Goal: Find specific page/section: Find specific page/section

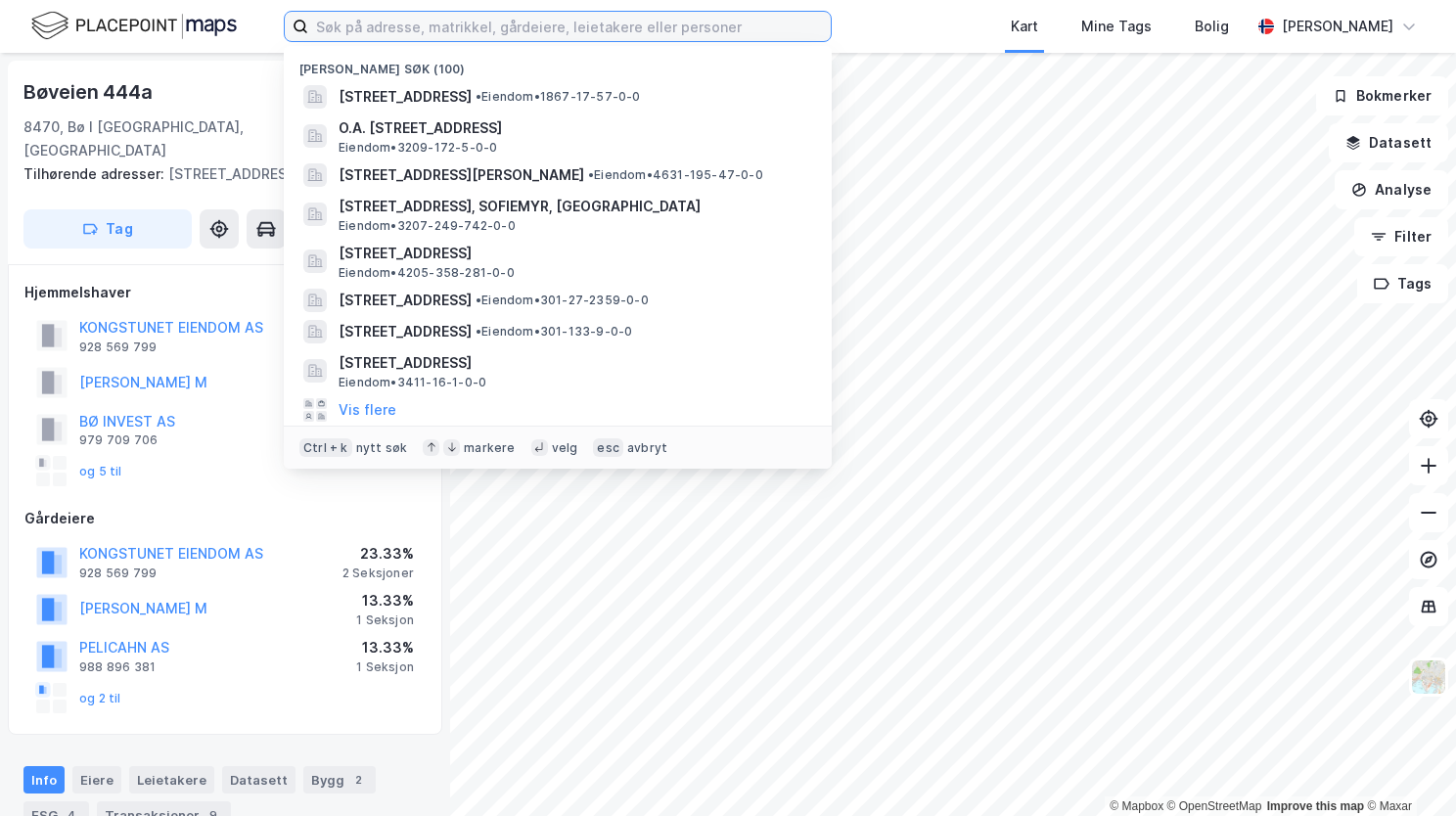
click at [577, 29] on input at bounding box center [569, 26] width 523 height 29
paste input "[STREET_ADDRESS]"
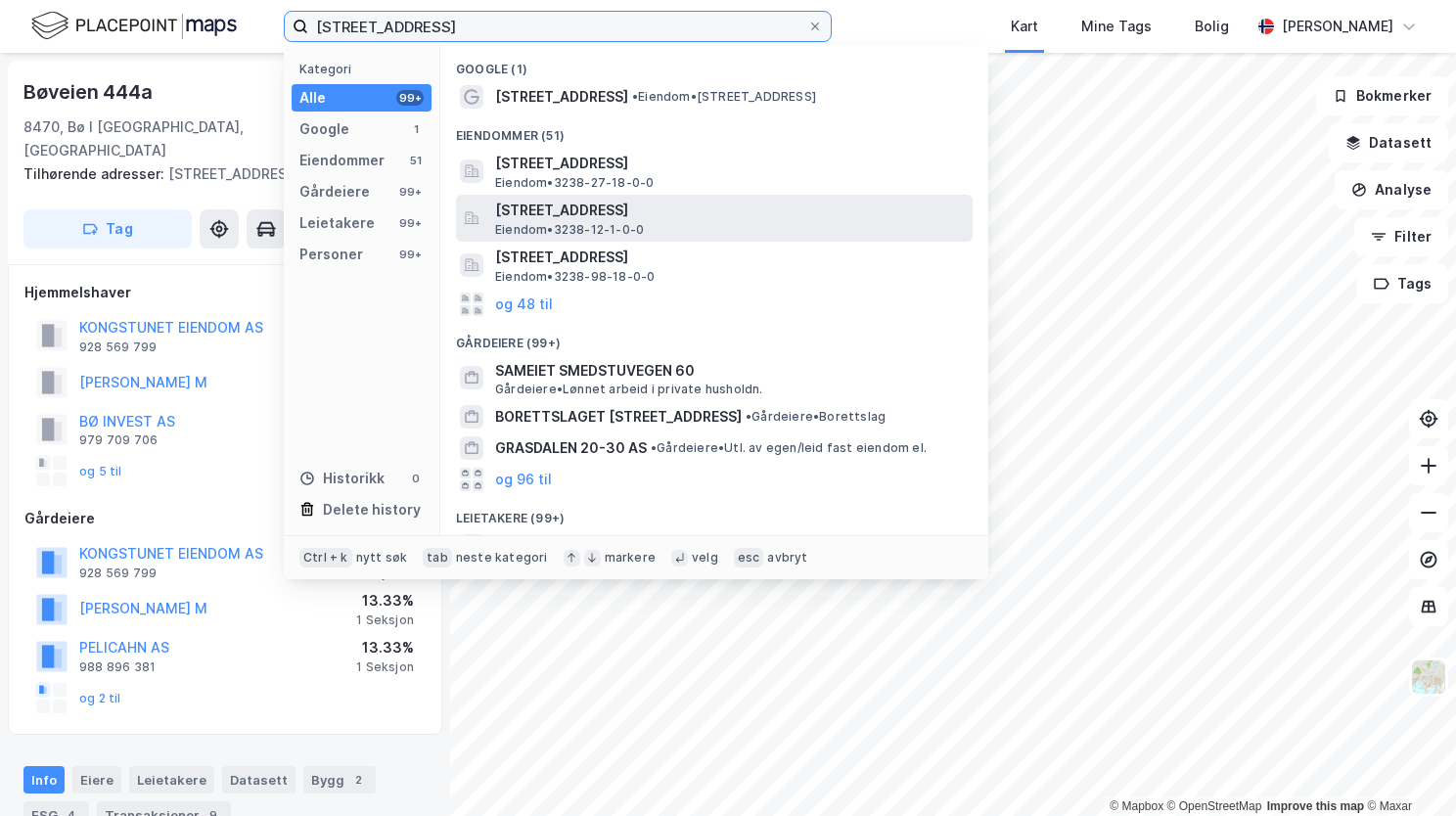
type input "[STREET_ADDRESS]"
click at [607, 202] on span "[STREET_ADDRESS]" at bounding box center [729, 211] width 470 height 24
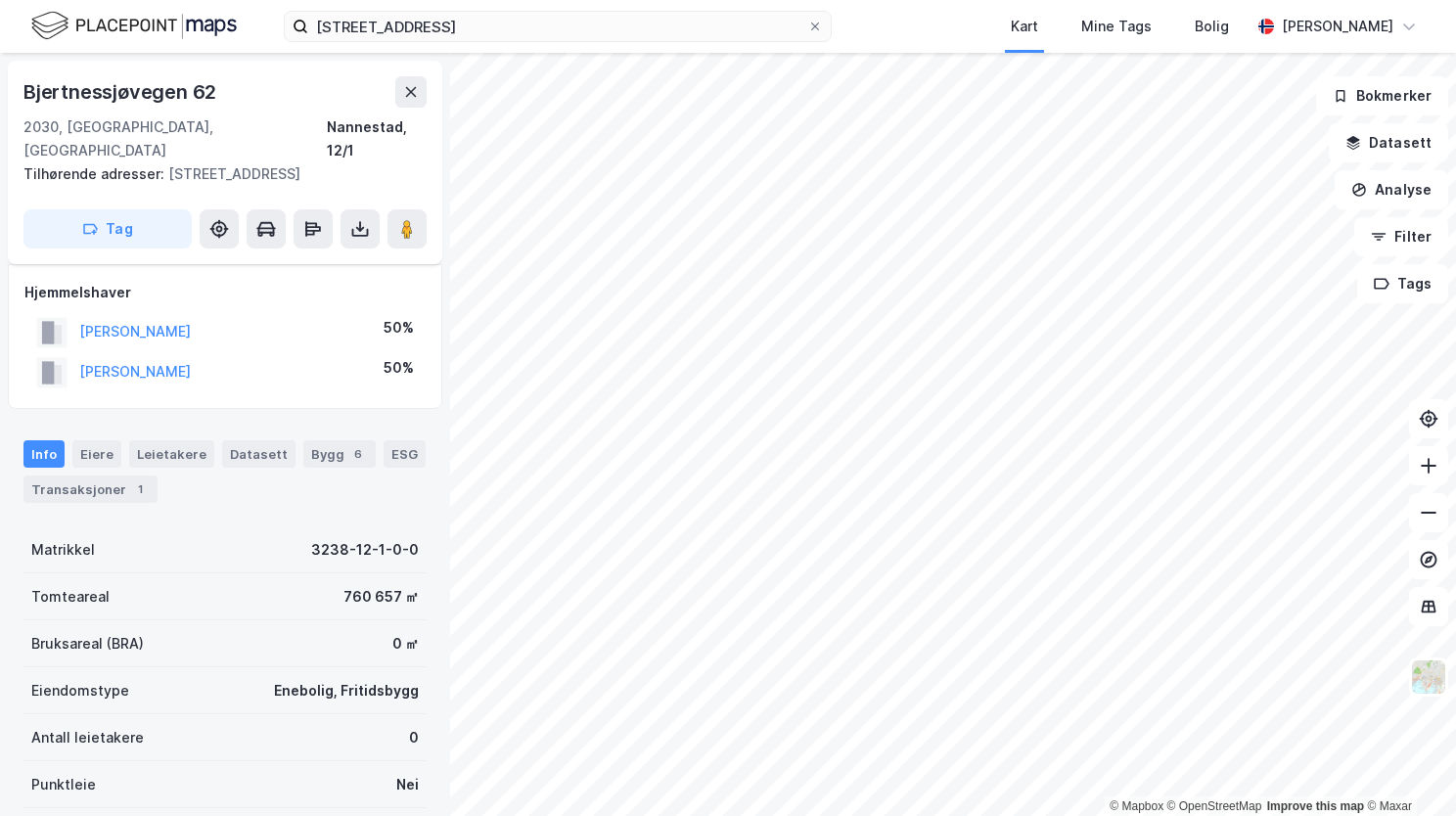
scroll to position [98, 0]
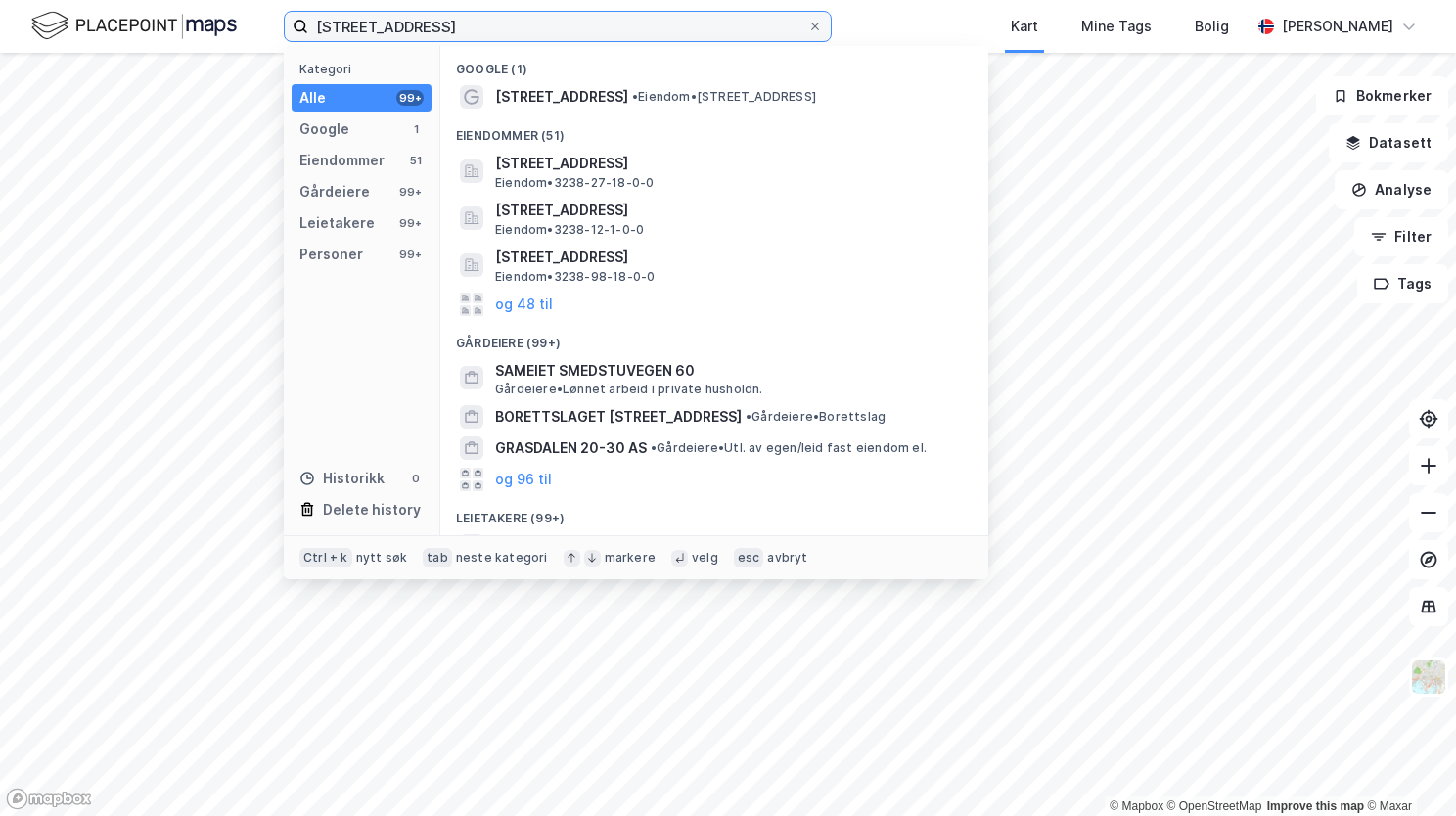
click at [614, 27] on input "[STREET_ADDRESS]" at bounding box center [557, 26] width 499 height 29
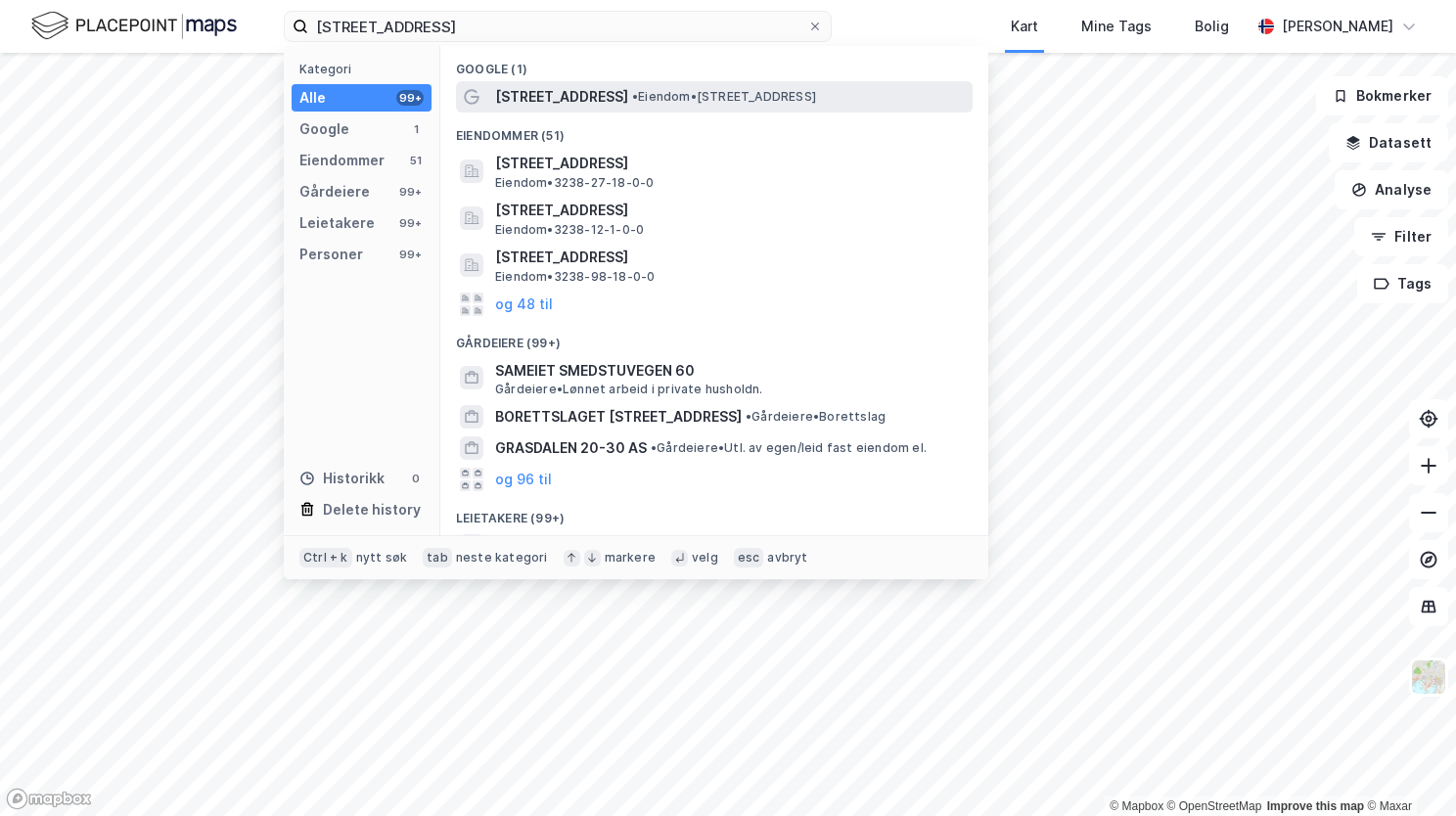
click at [577, 96] on span "[STREET_ADDRESS]" at bounding box center [562, 97] width 133 height 24
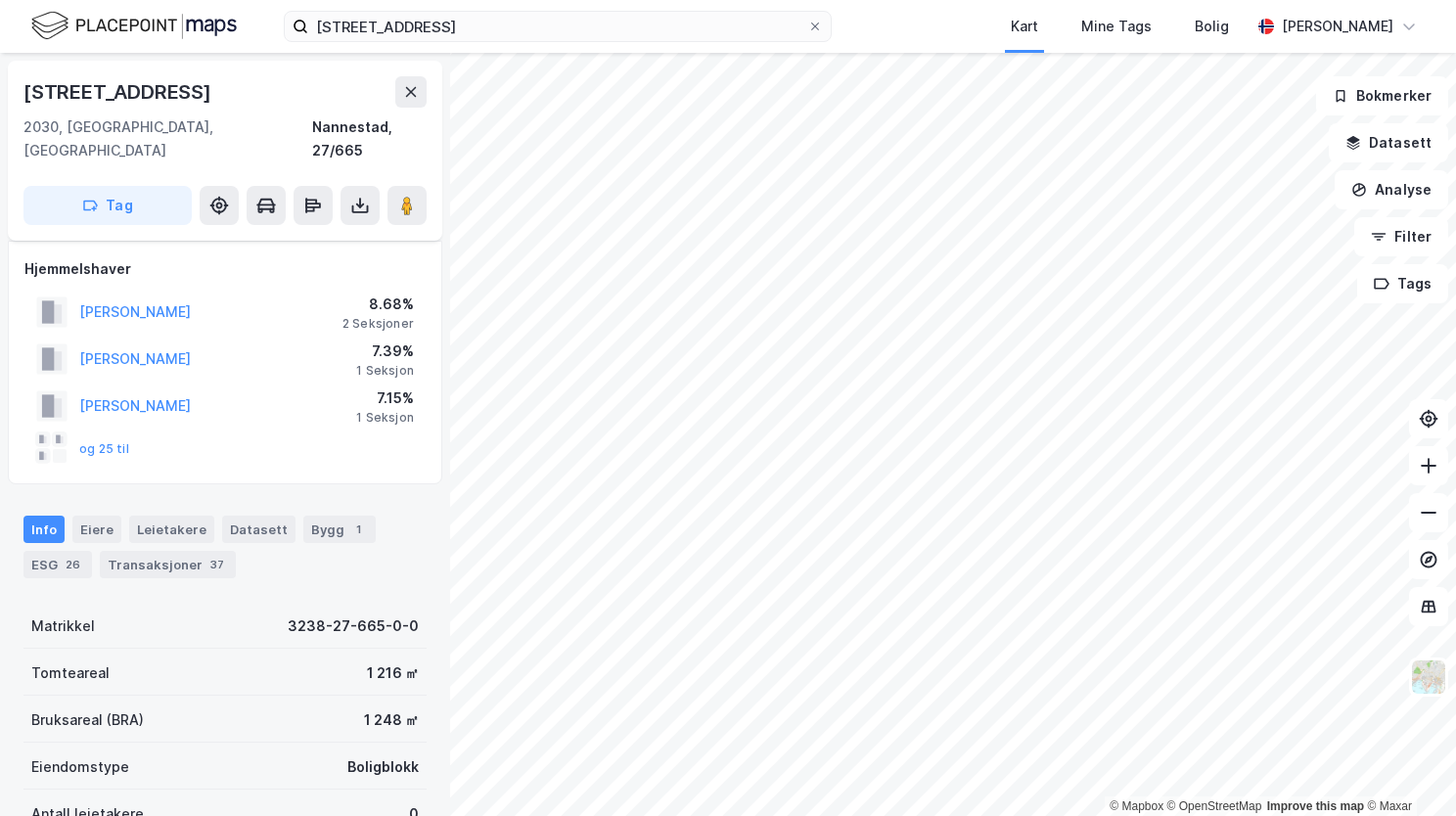
scroll to position [98, 0]
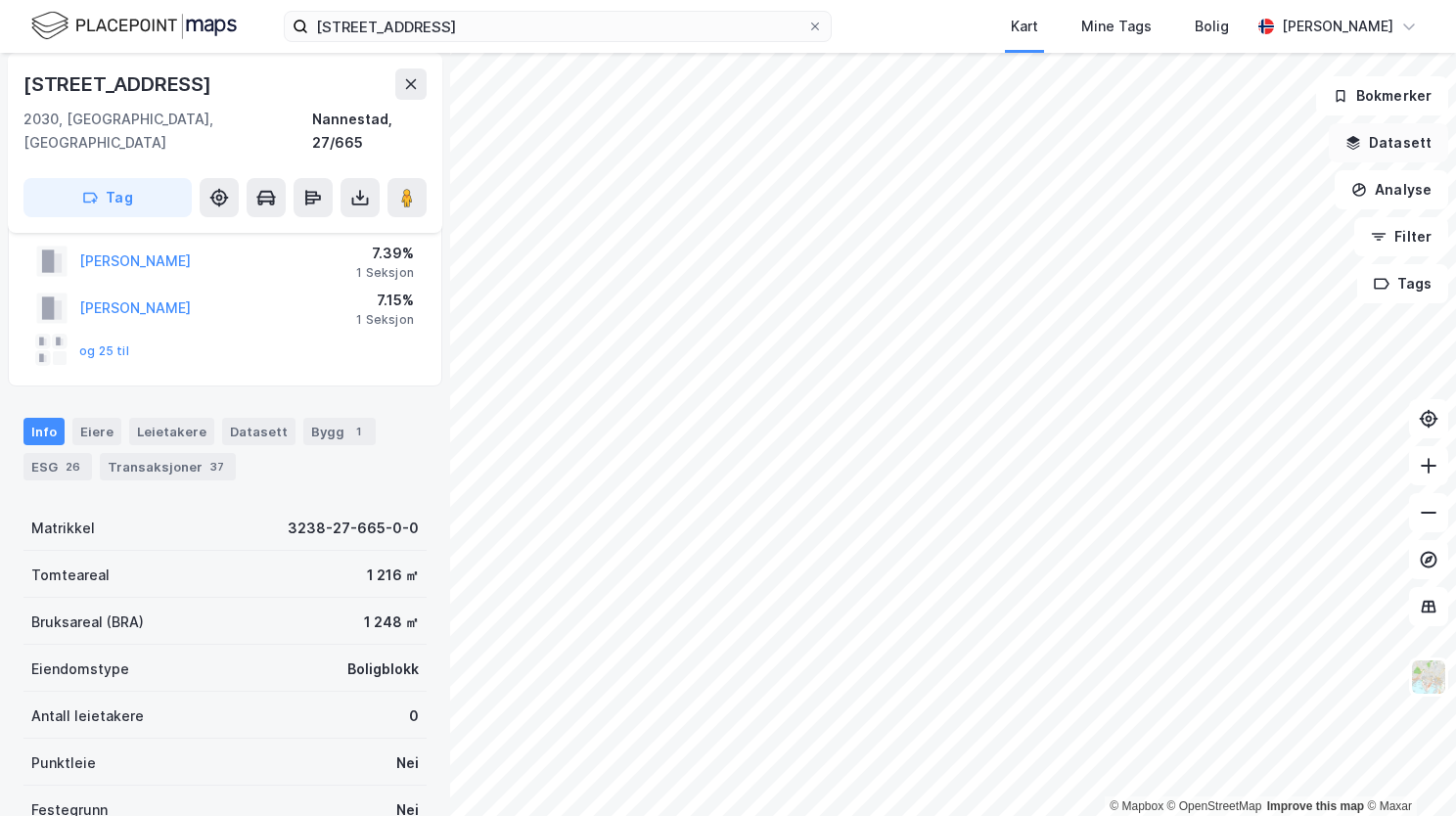
click at [1377, 145] on button "Datasett" at bounding box center [1388, 143] width 120 height 39
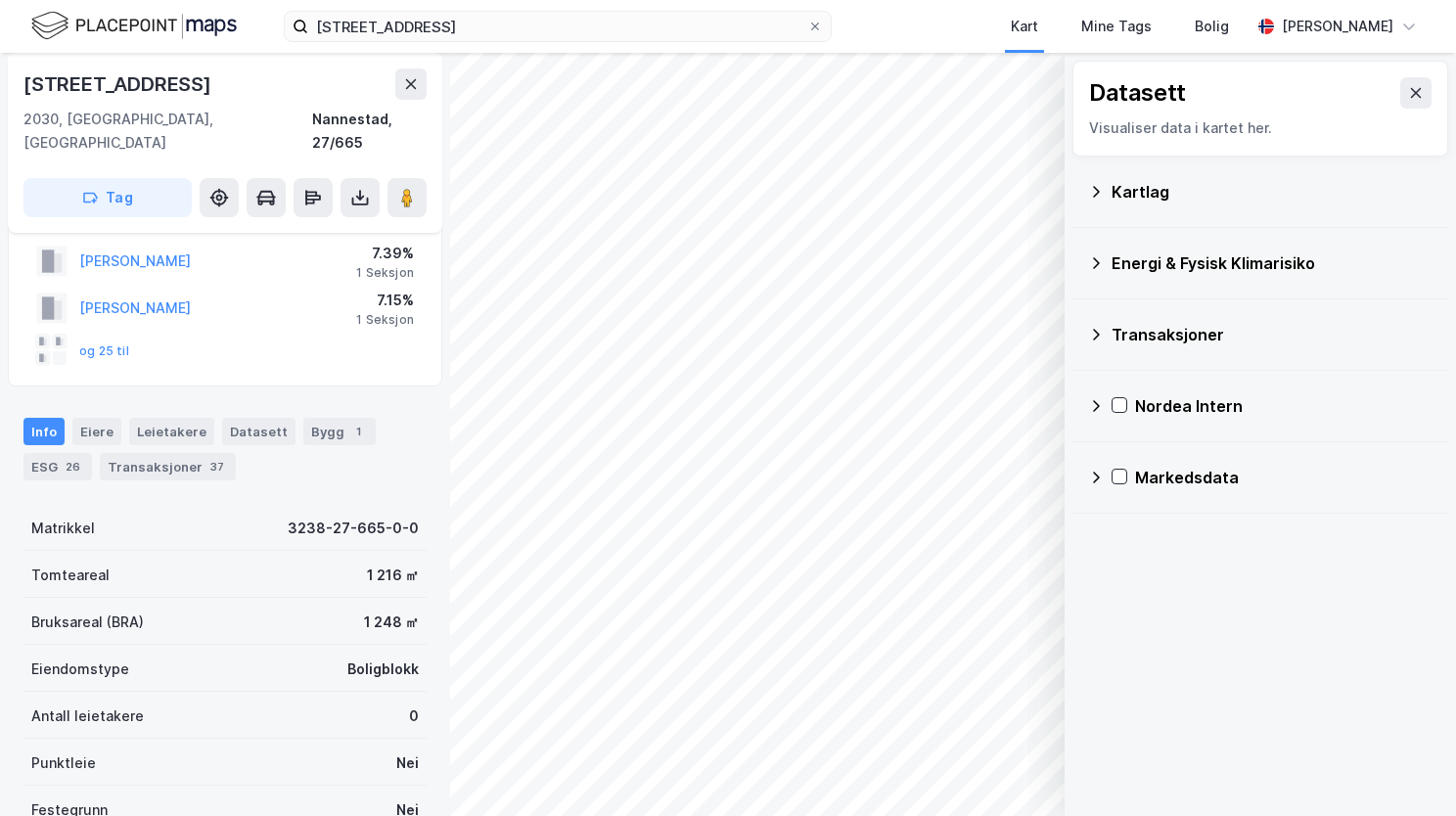
click at [1096, 192] on icon at bounding box center [1096, 192] width 16 height 16
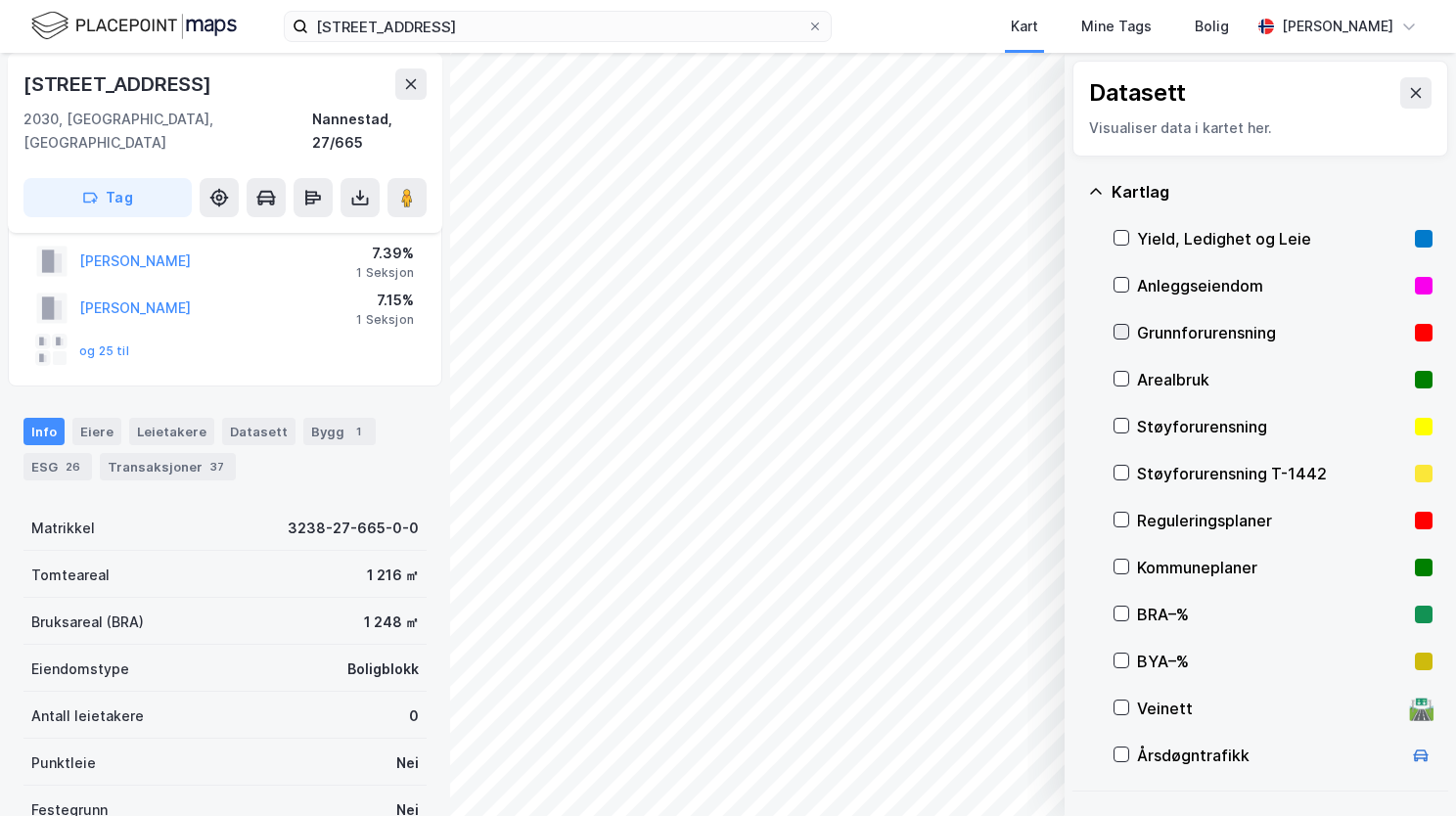
click at [1128, 331] on icon at bounding box center [1122, 332] width 14 height 14
click at [1095, 187] on icon at bounding box center [1096, 192] width 16 height 16
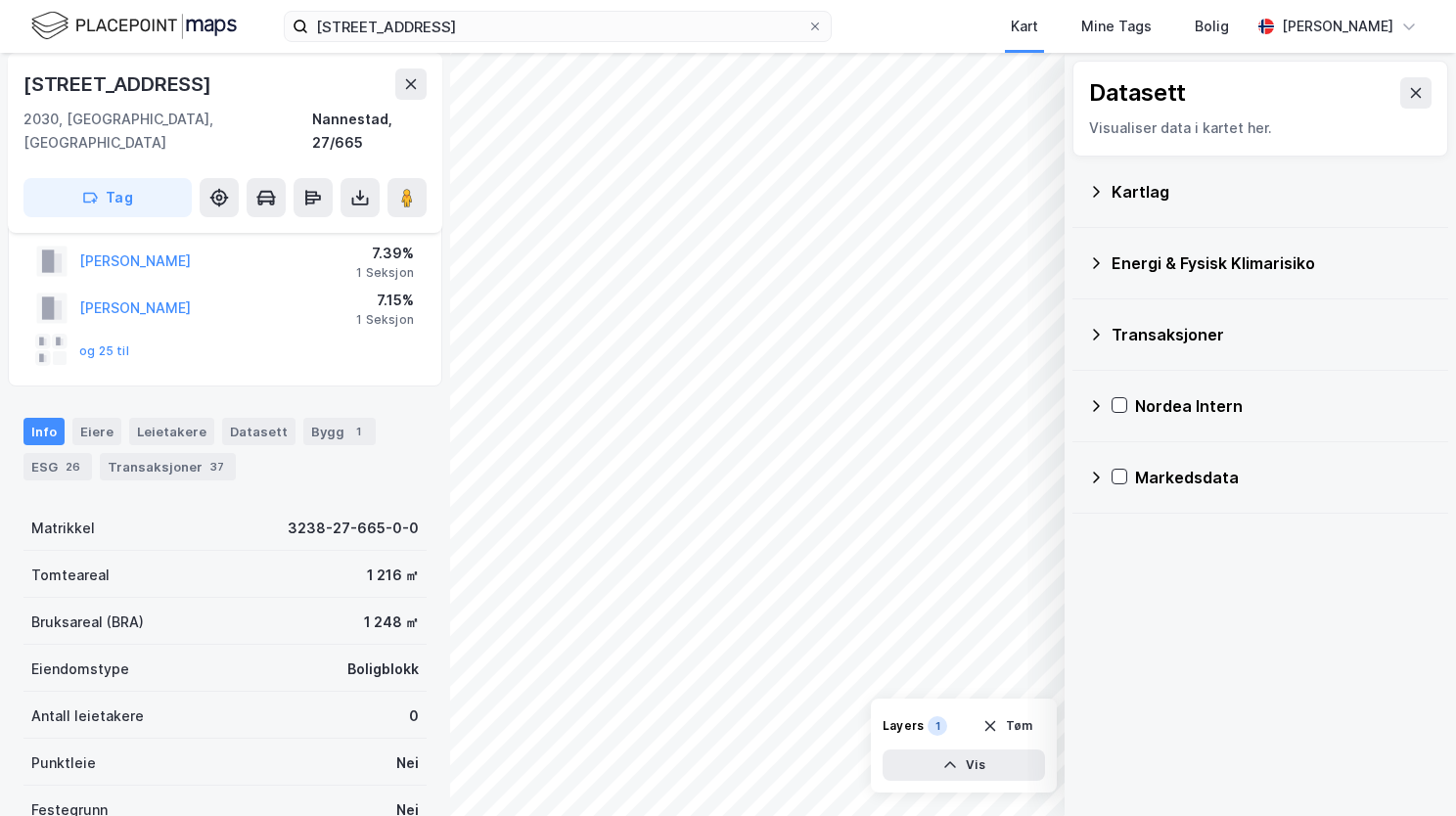
click at [1096, 268] on icon at bounding box center [1096, 263] width 16 height 16
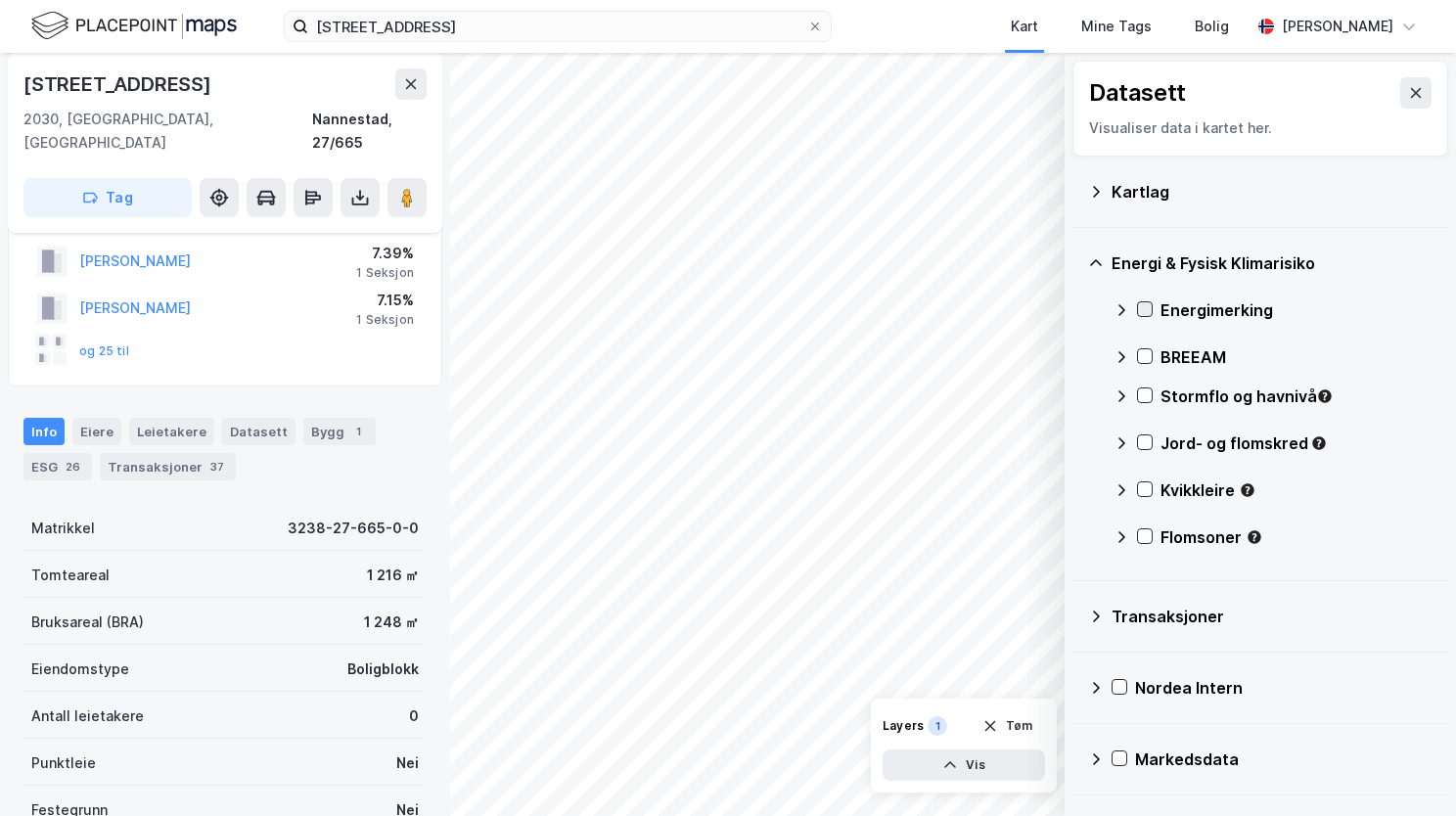
click at [1139, 310] on icon at bounding box center [1145, 309] width 14 height 14
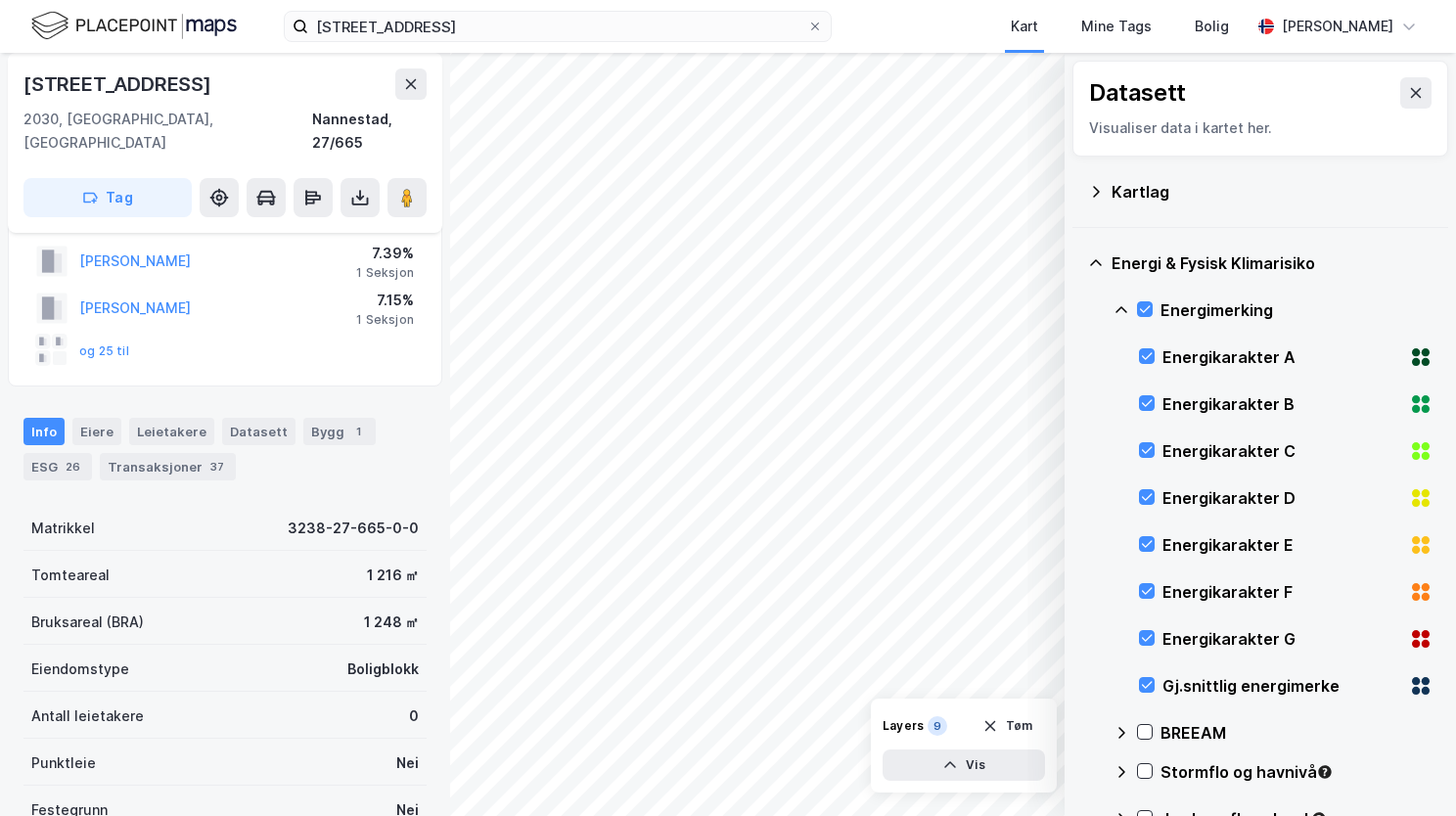
click at [1120, 303] on icon at bounding box center [1122, 310] width 16 height 16
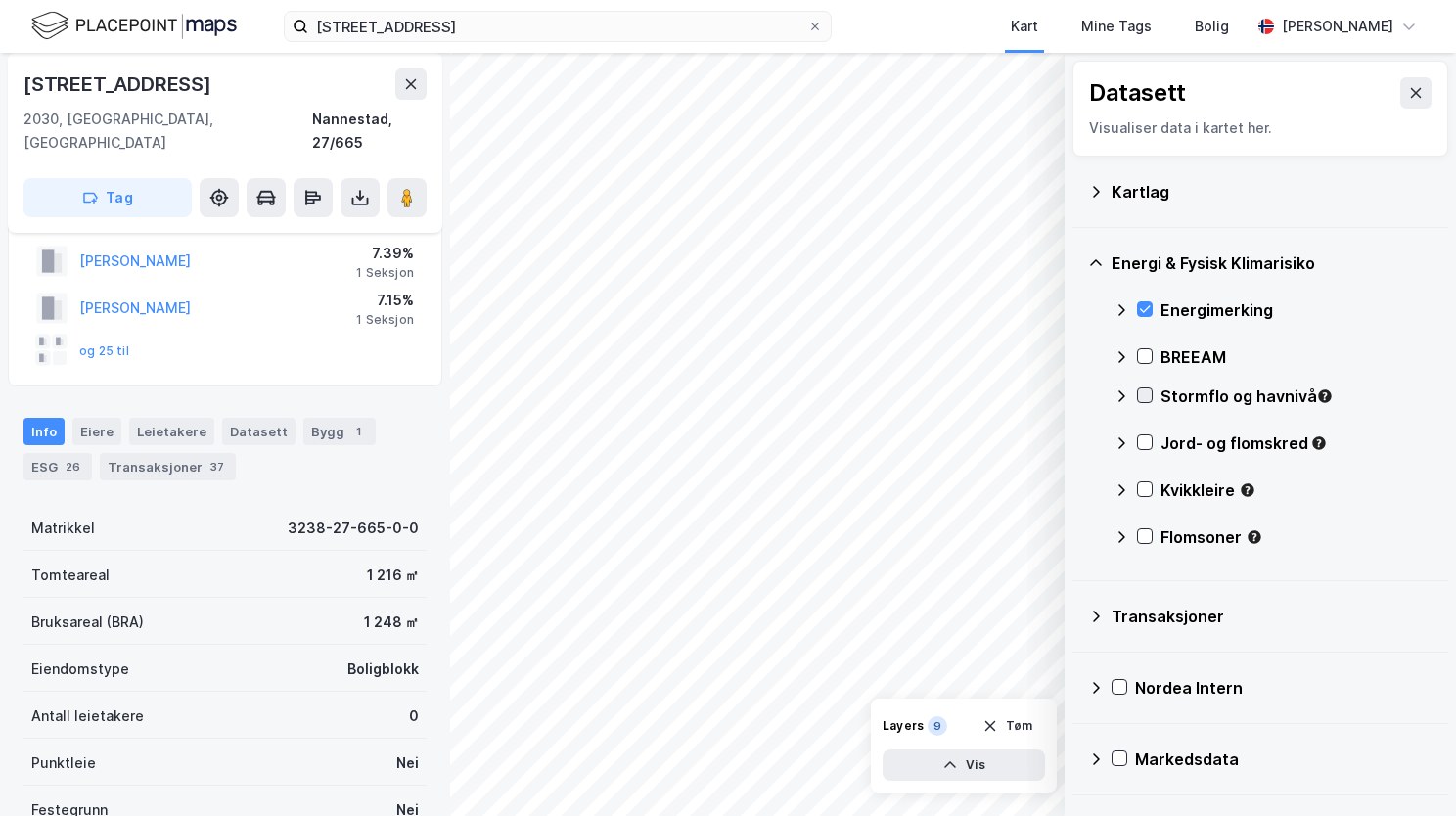
click at [1144, 392] on icon at bounding box center [1145, 395] width 14 height 14
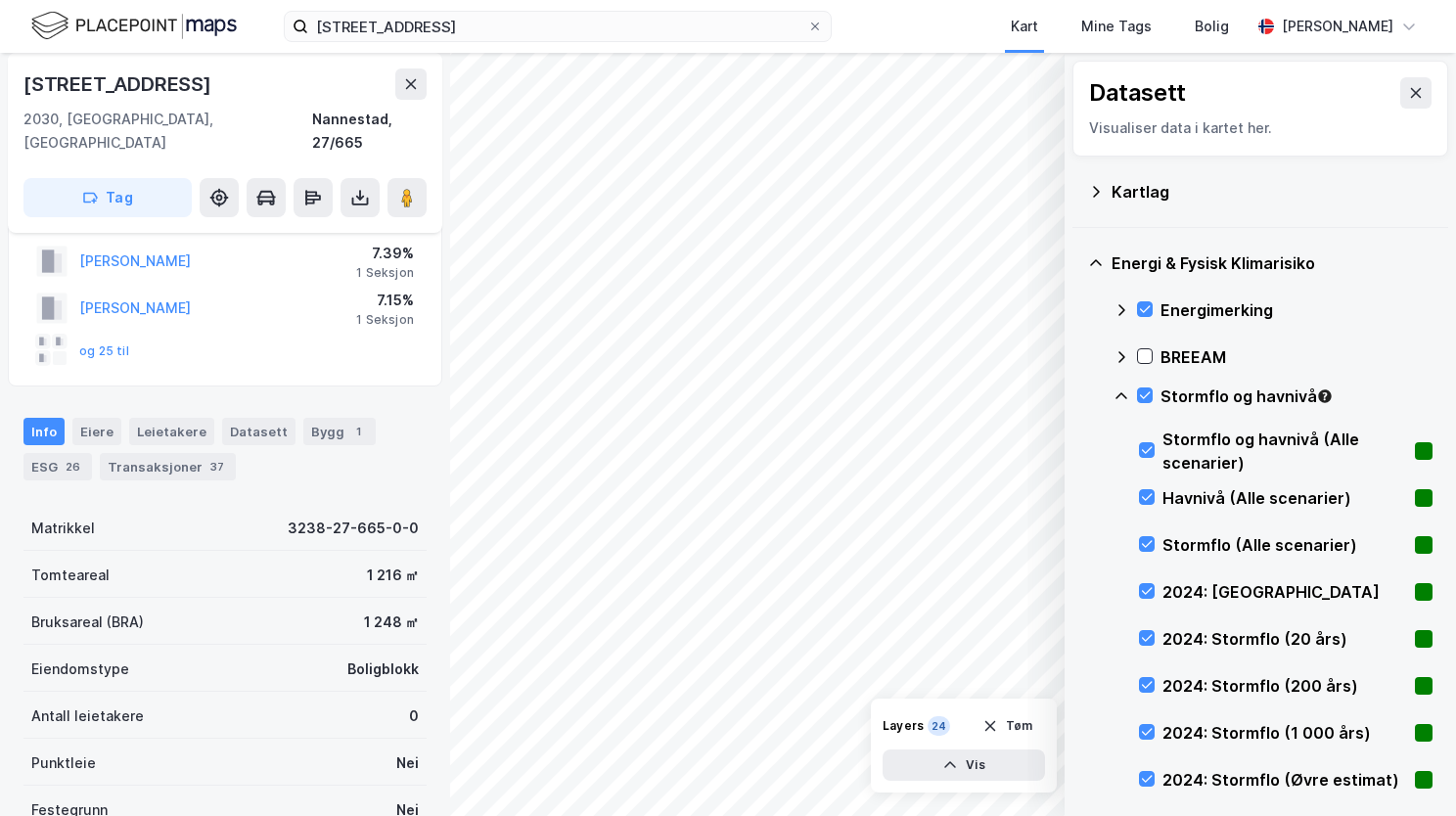
click at [1123, 398] on icon at bounding box center [1122, 396] width 16 height 16
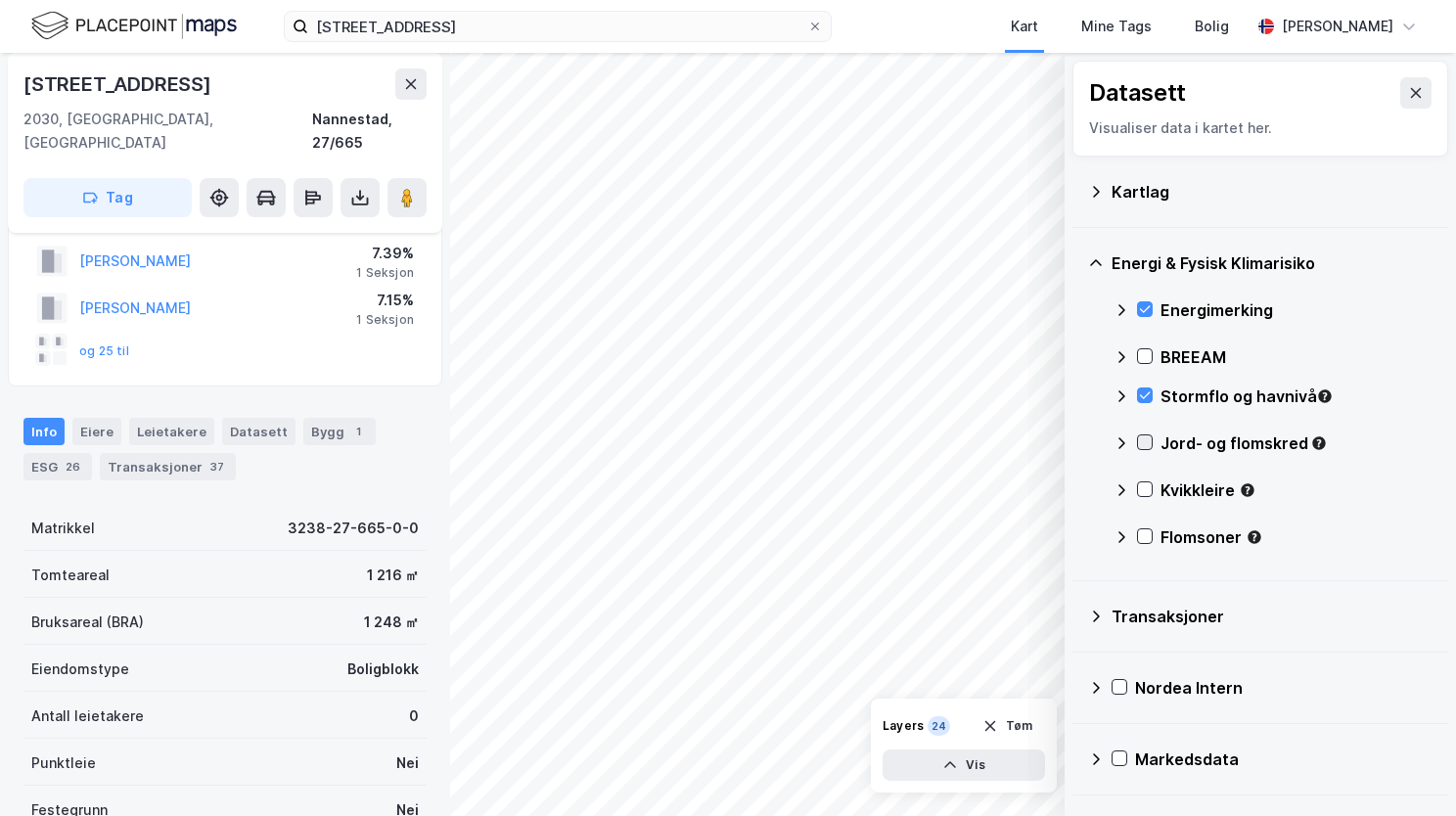
click at [1143, 441] on icon at bounding box center [1145, 442] width 14 height 14
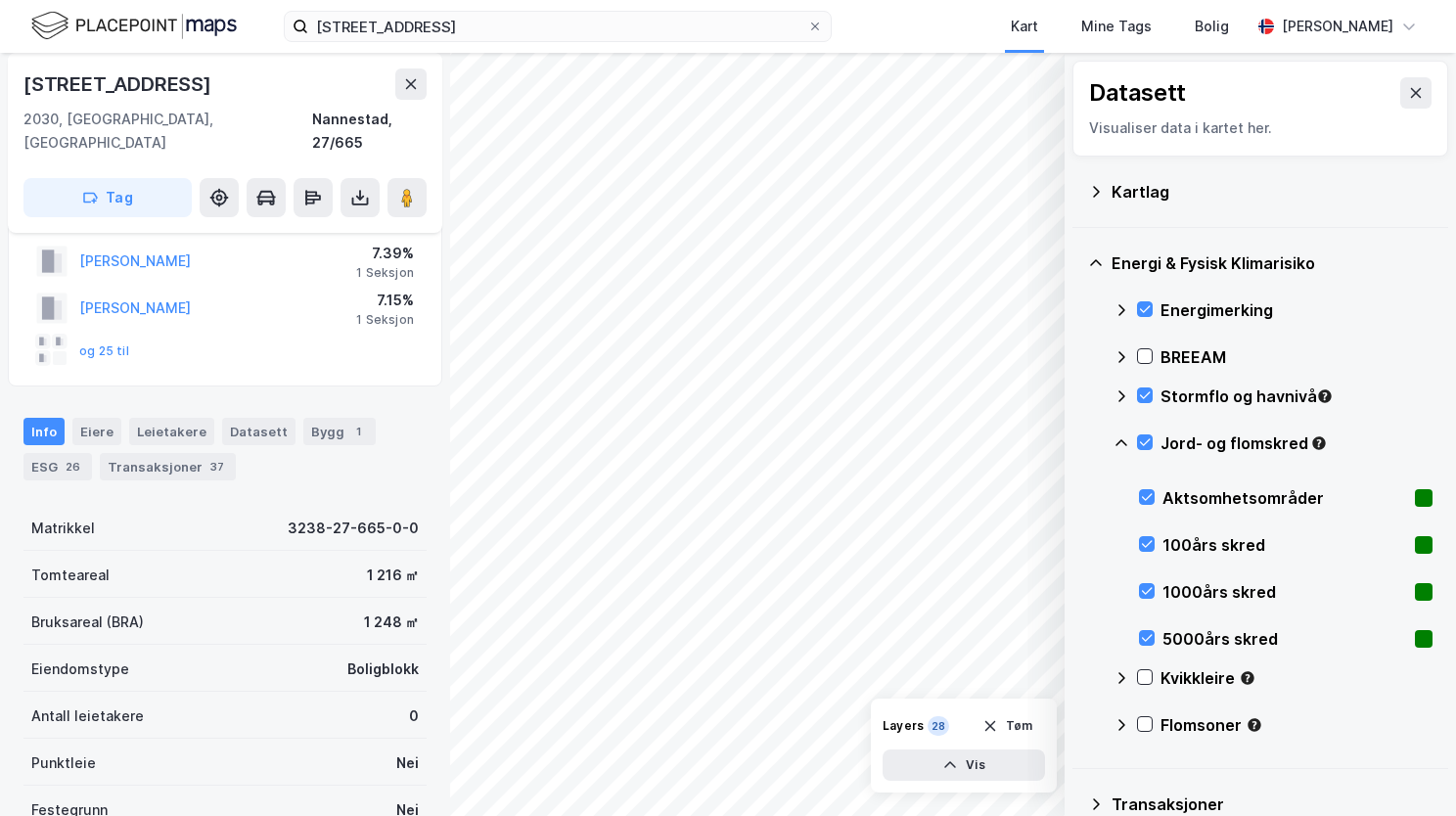
click at [1120, 440] on icon at bounding box center [1122, 443] width 16 height 16
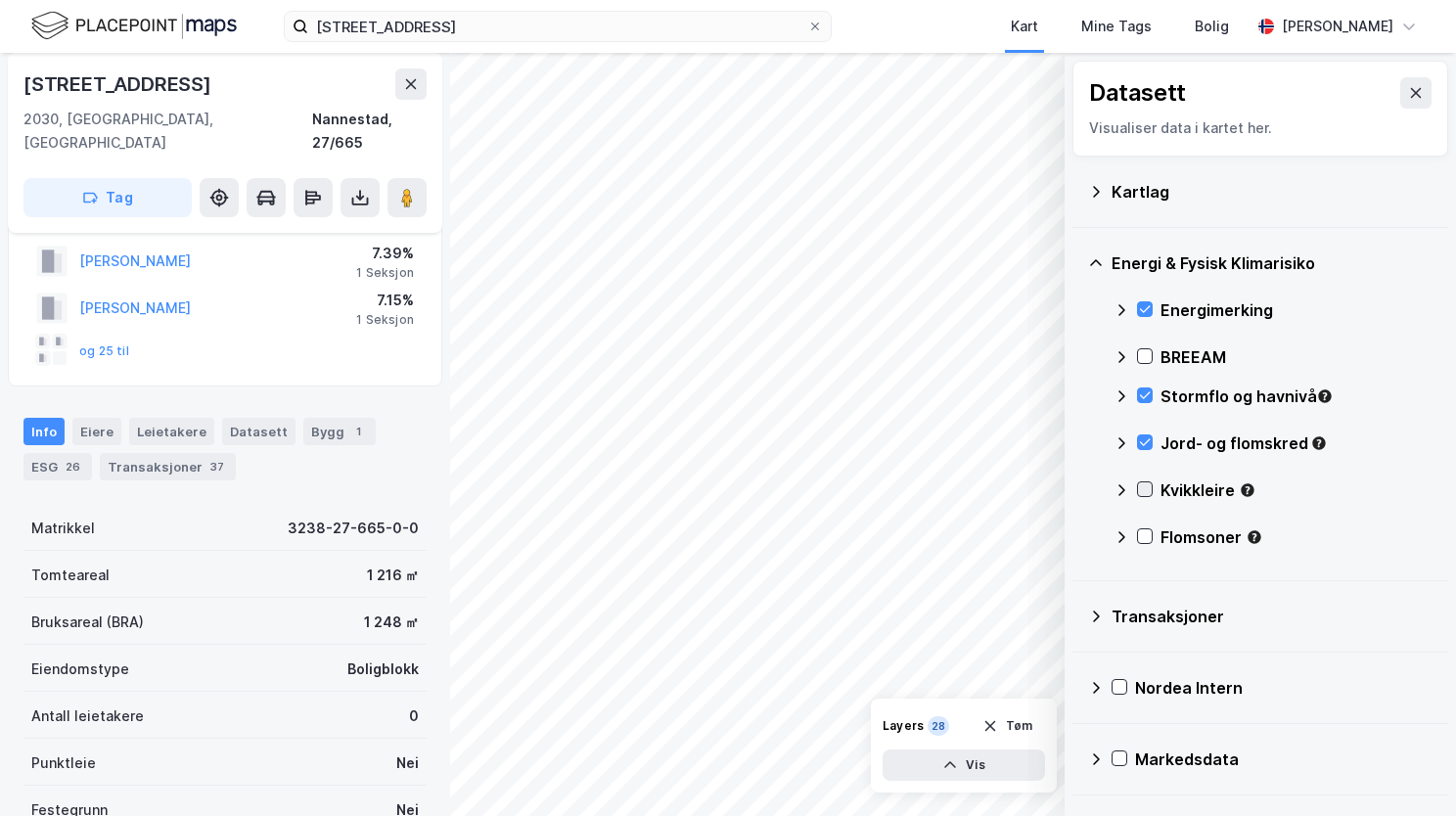
click at [1143, 490] on div at bounding box center [1145, 489] width 16 height 16
click at [1143, 487] on icon at bounding box center [1145, 489] width 14 height 14
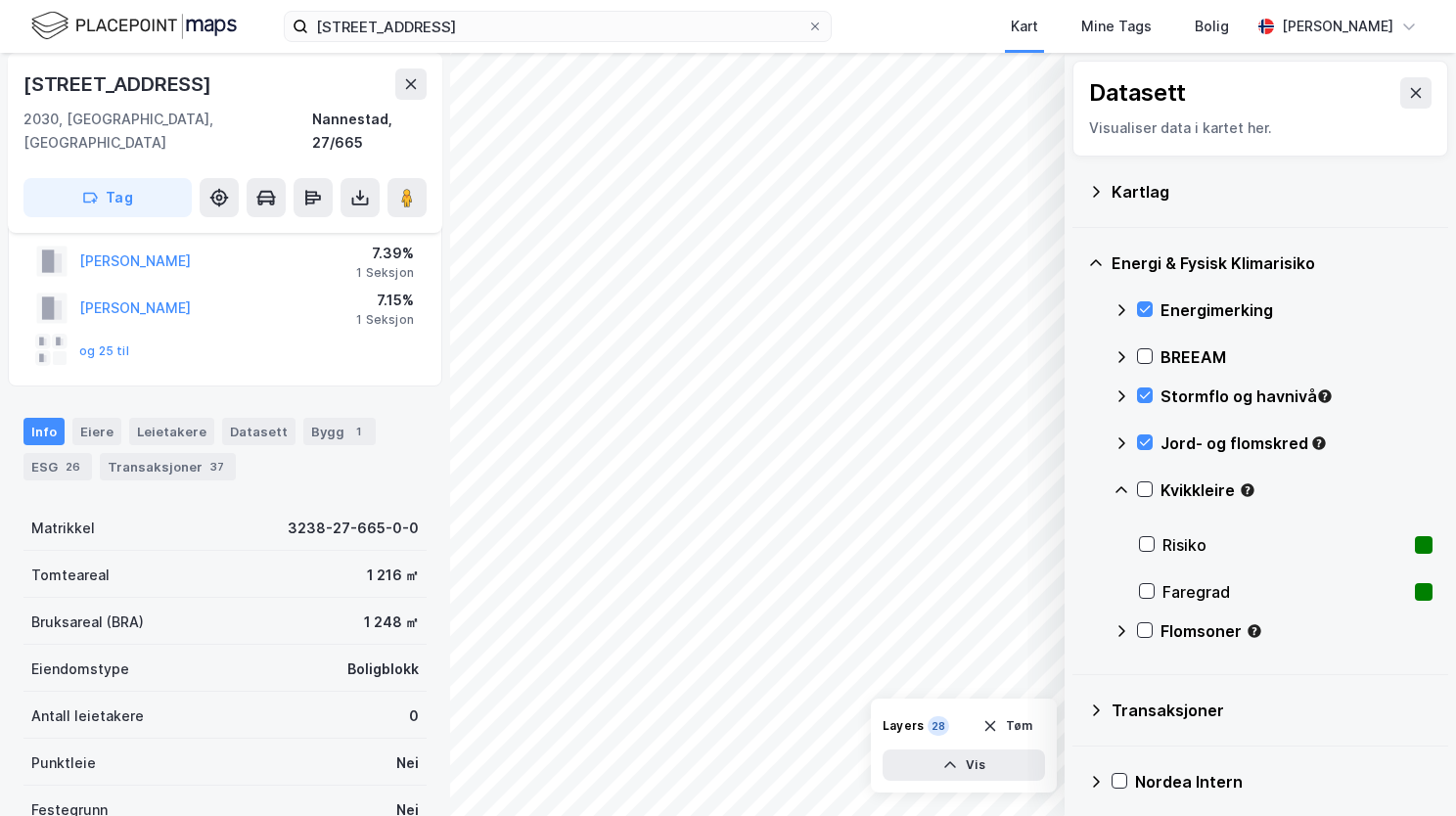
click at [1120, 488] on icon at bounding box center [1122, 490] width 16 height 16
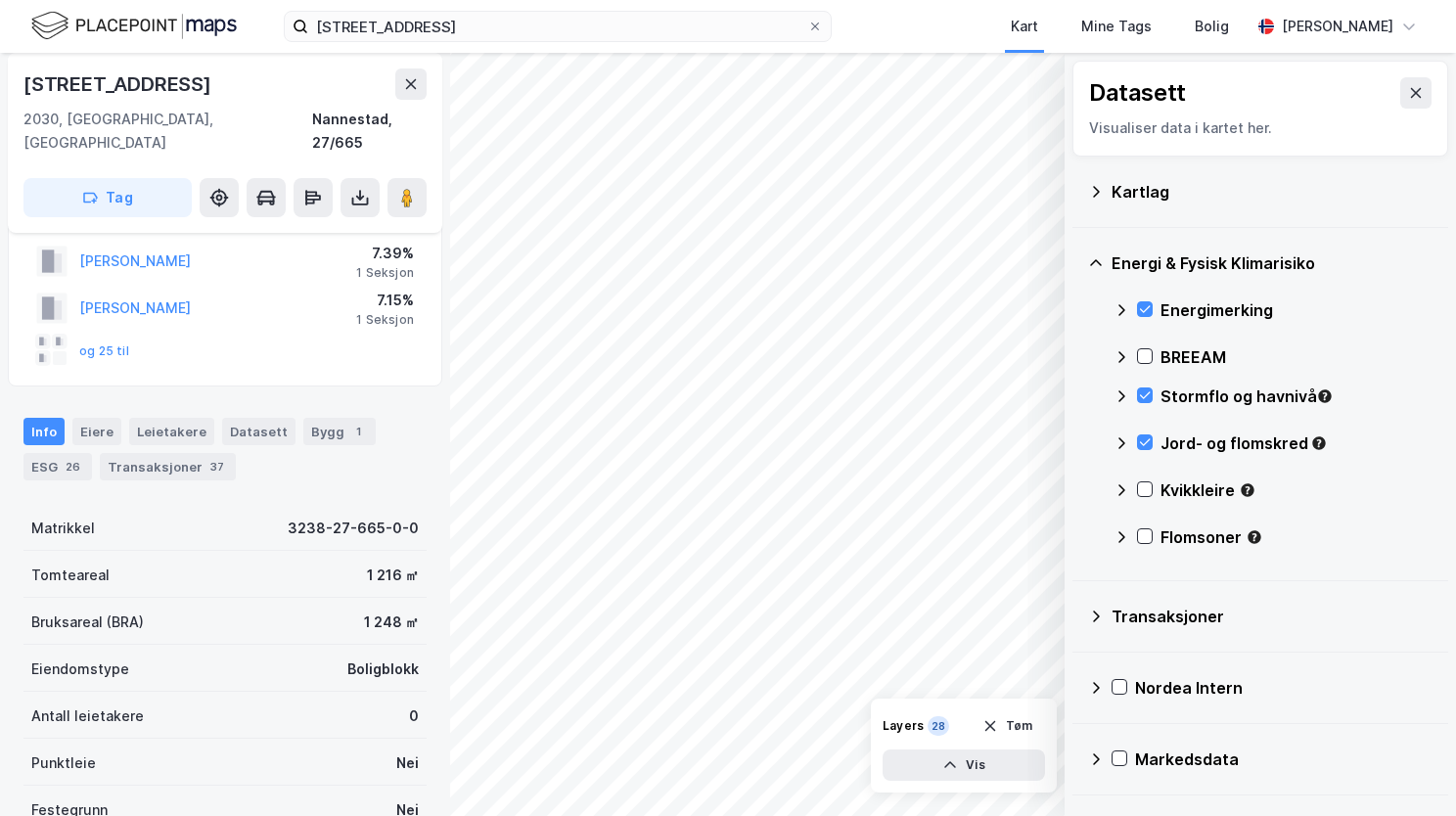
click at [1144, 477] on div "Kvikkleire" at bounding box center [1273, 498] width 319 height 47
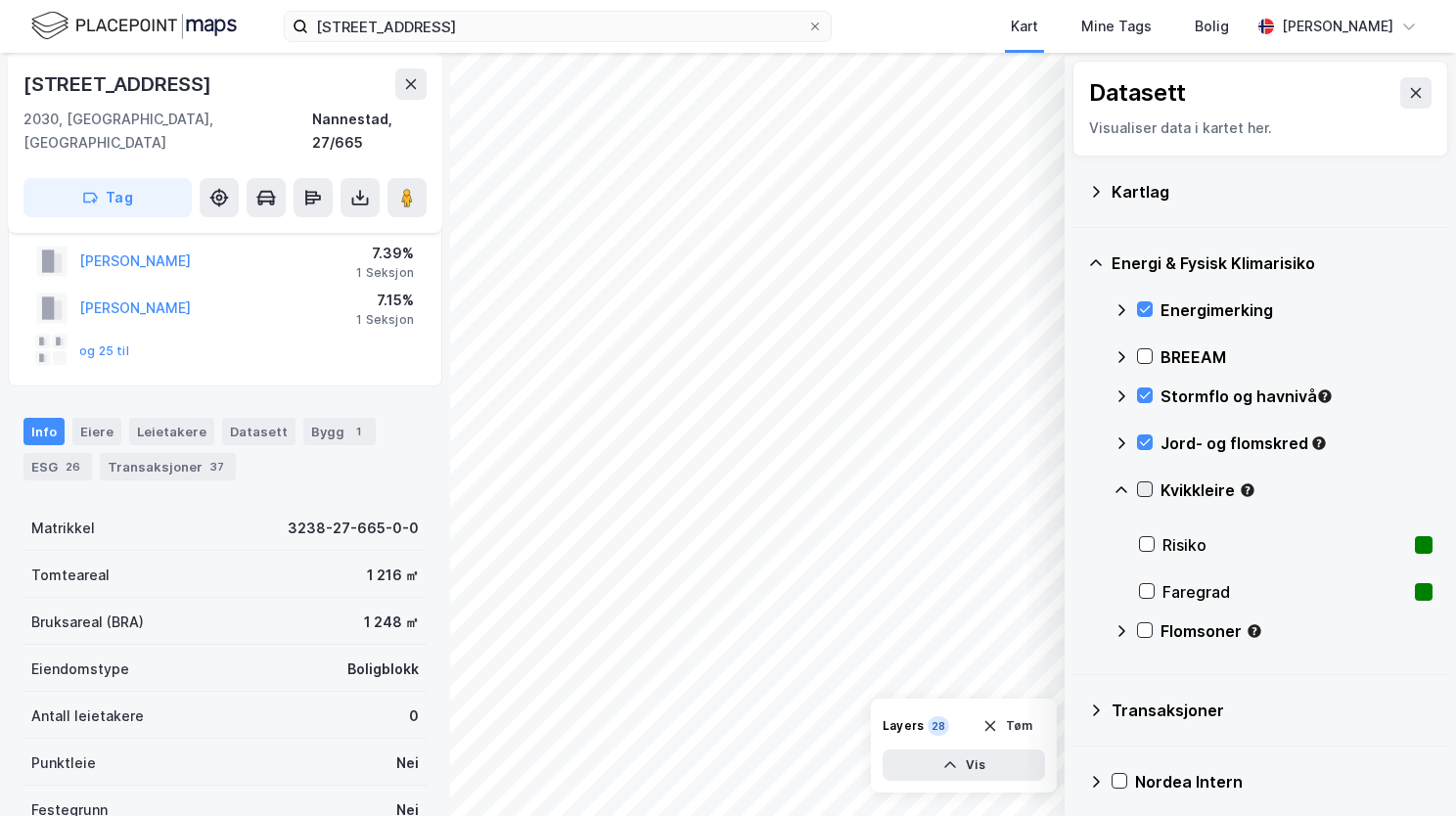
click at [1143, 487] on icon at bounding box center [1145, 489] width 14 height 14
click at [1118, 488] on icon at bounding box center [1122, 490] width 16 height 16
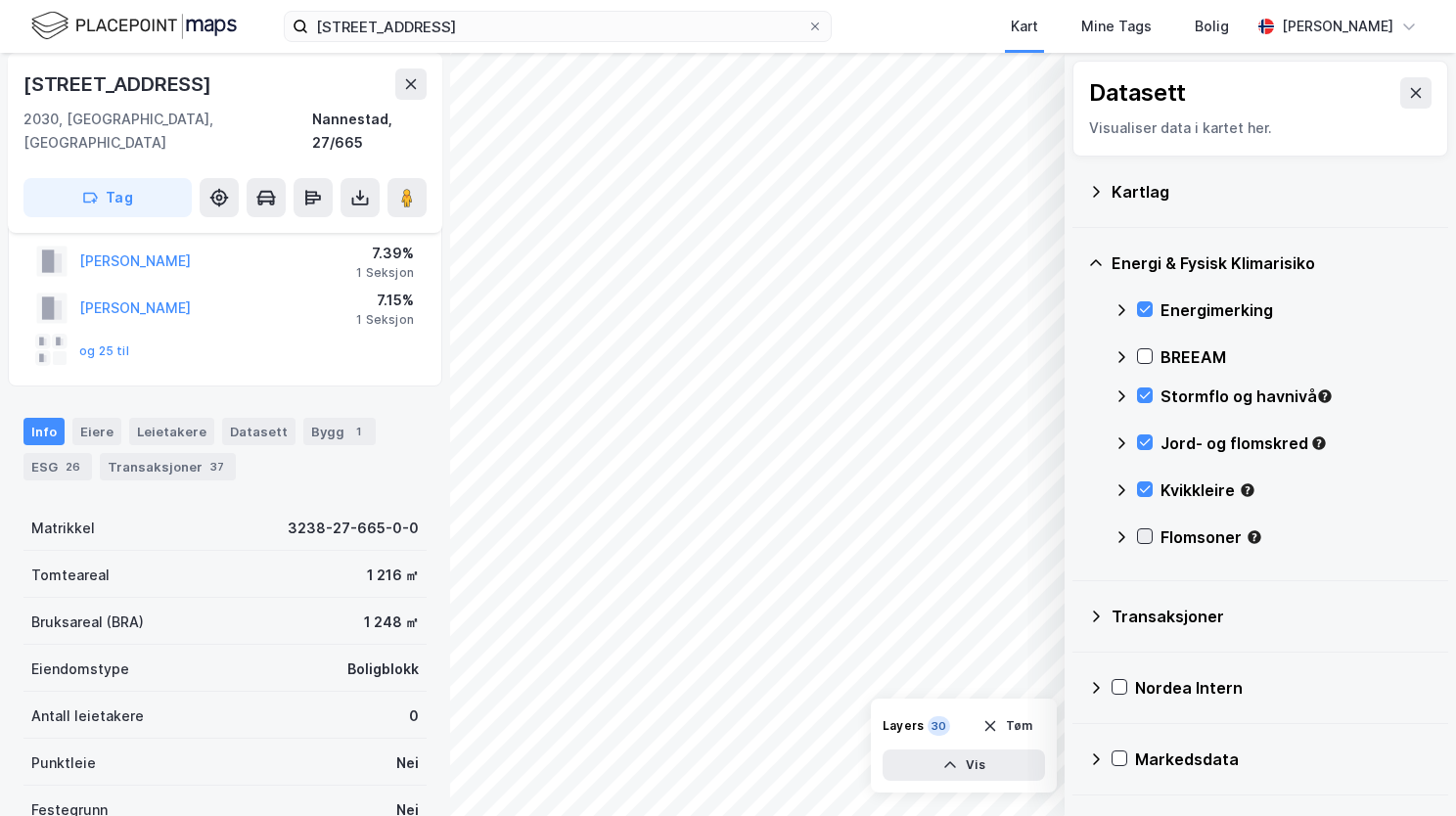
click at [1146, 538] on icon at bounding box center [1145, 536] width 14 height 14
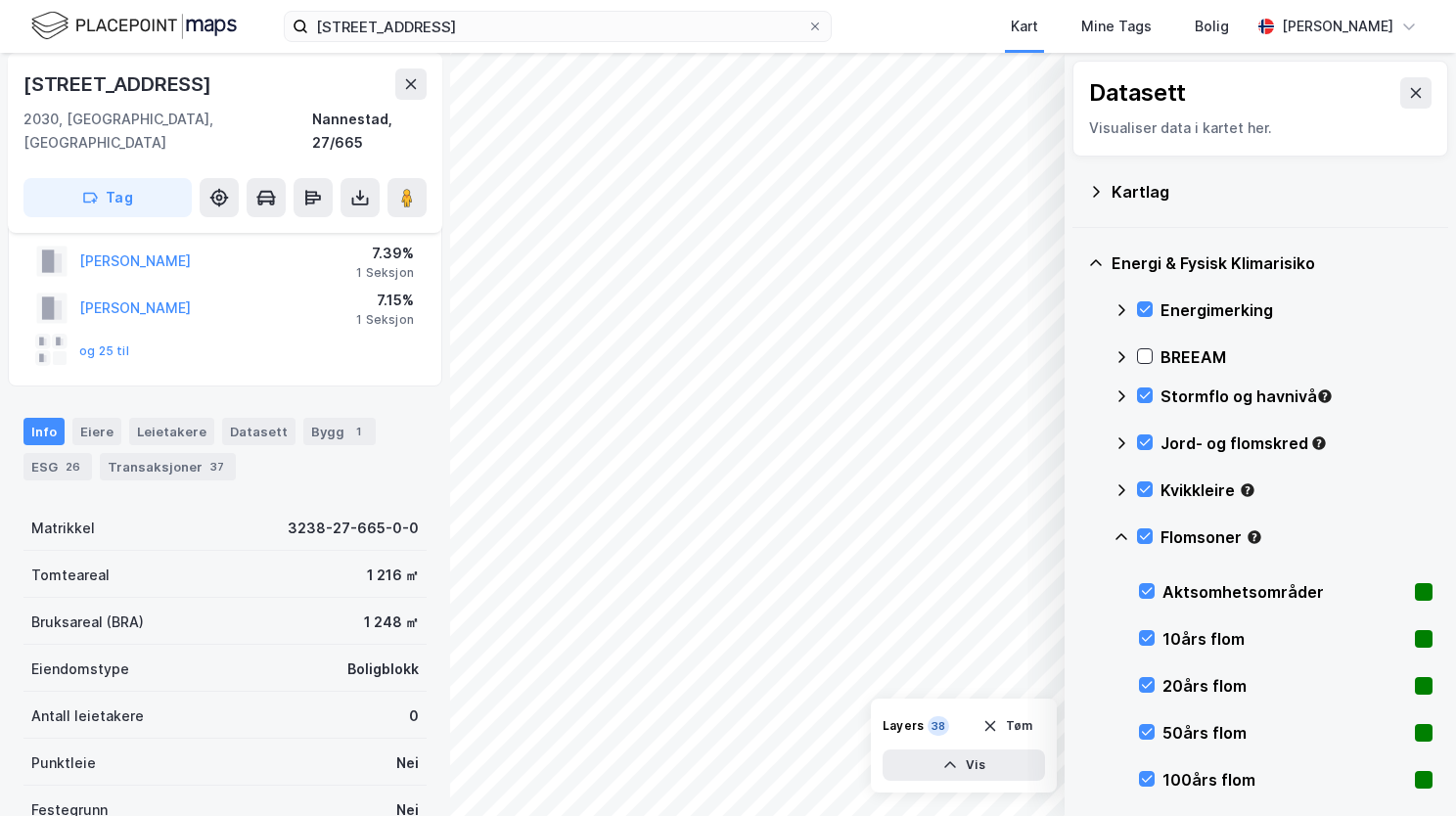
click at [1128, 534] on icon at bounding box center [1122, 537] width 16 height 16
